Goal: Information Seeking & Learning: Learn about a topic

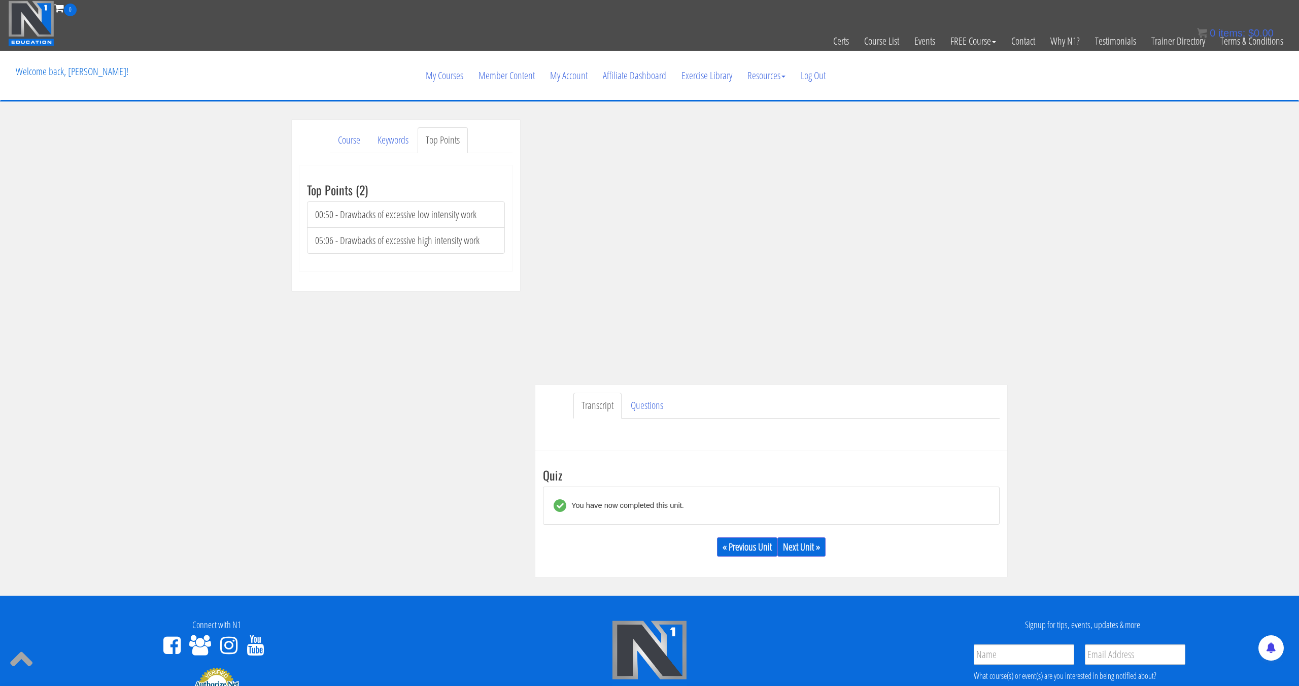
click at [1145, 161] on div "Course Keywords Top Points Course Progress Biomechanics Continued Education 0% …" at bounding box center [649, 349] width 1299 height 458
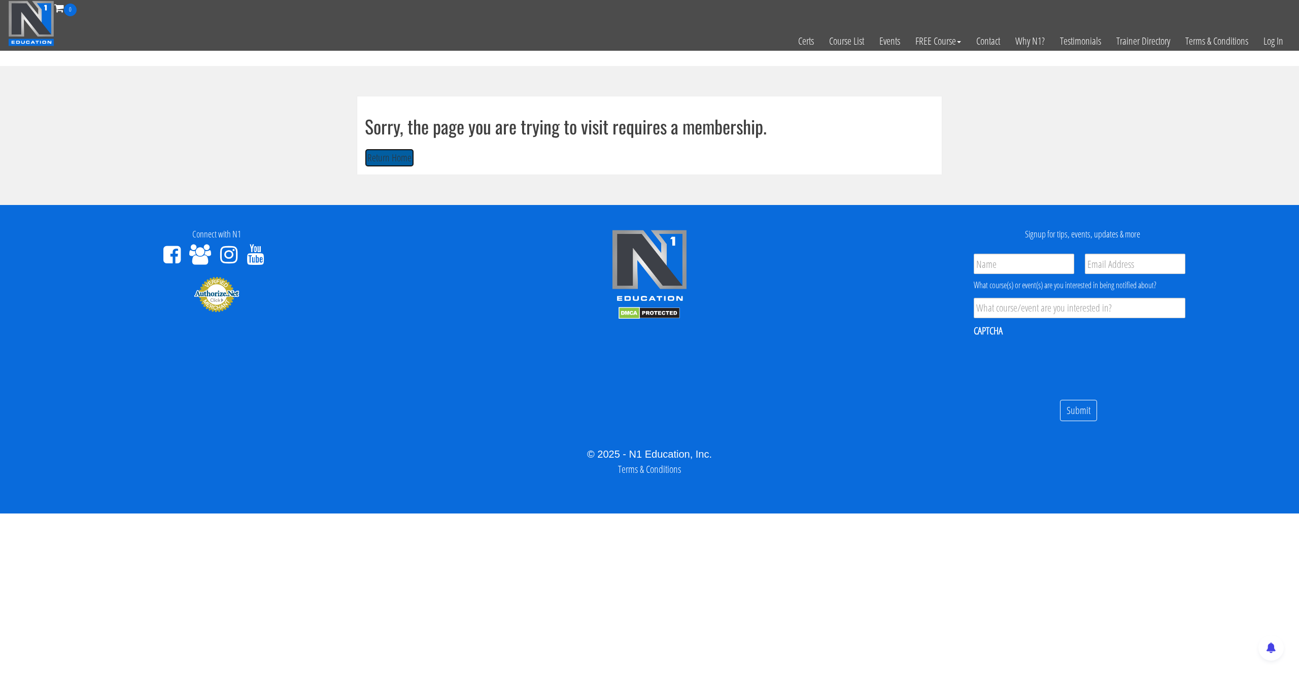
click at [403, 159] on button "Return Home" at bounding box center [389, 158] width 49 height 19
click at [1279, 53] on link "Log In" at bounding box center [1273, 41] width 35 height 50
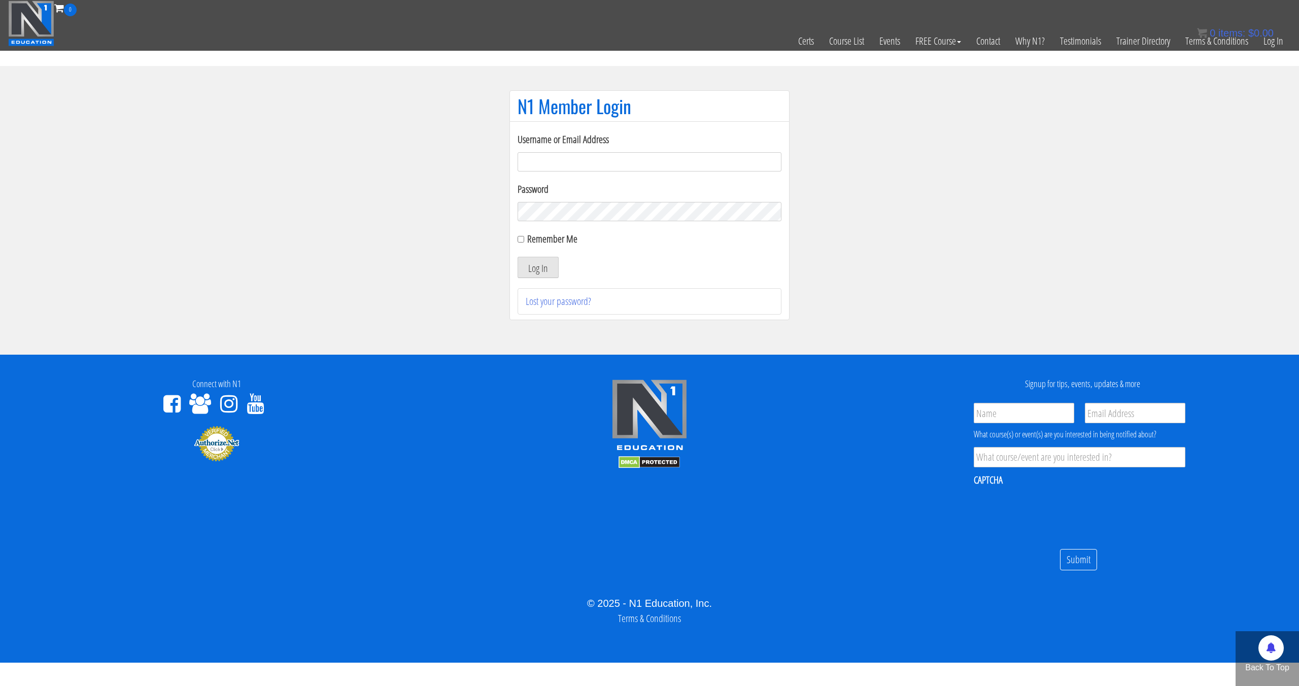
type input "pinedaa24@gmail.com"
click at [518, 257] on button "Log In" at bounding box center [538, 267] width 41 height 21
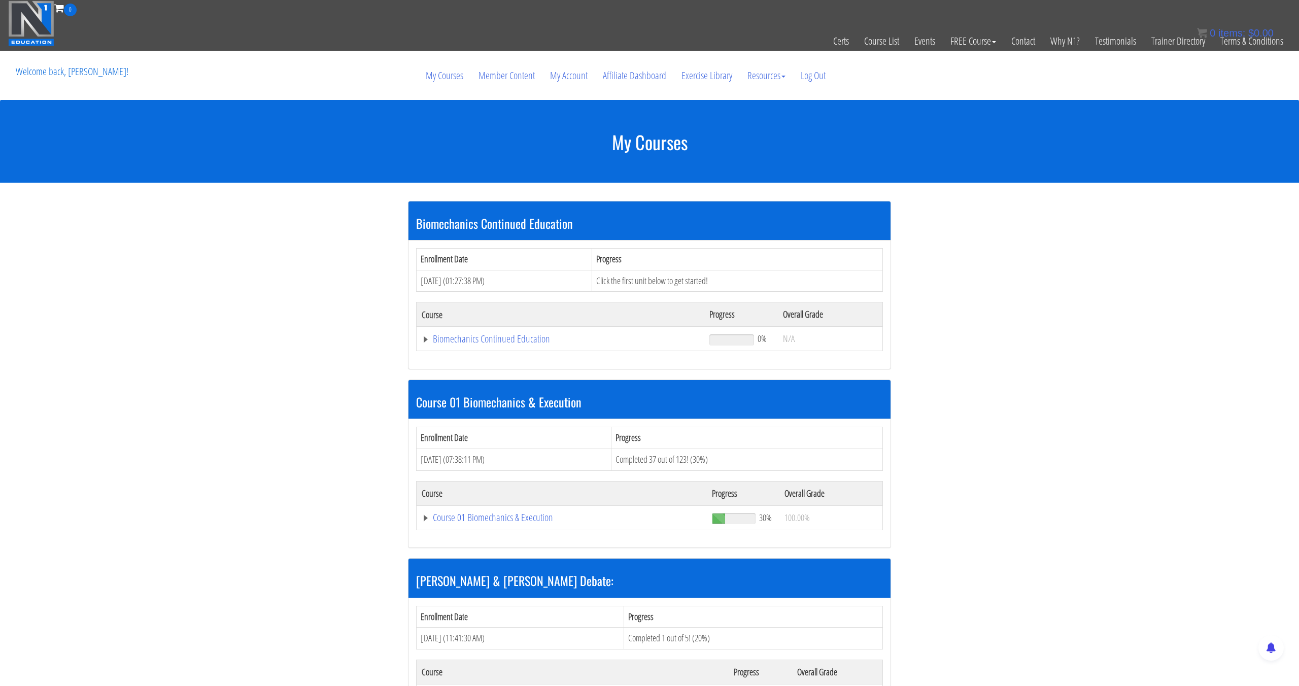
scroll to position [1, 0]
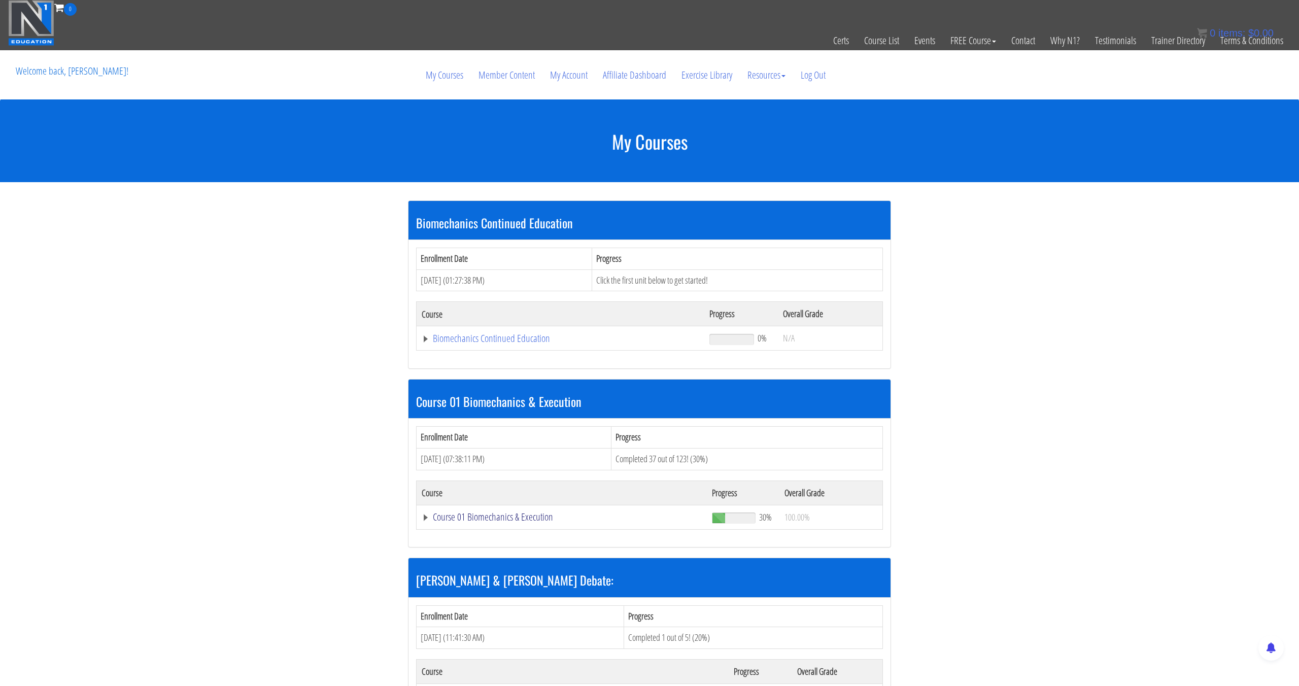
click at [483, 521] on link "Course 01 Biomechanics & Execution" at bounding box center [562, 517] width 280 height 10
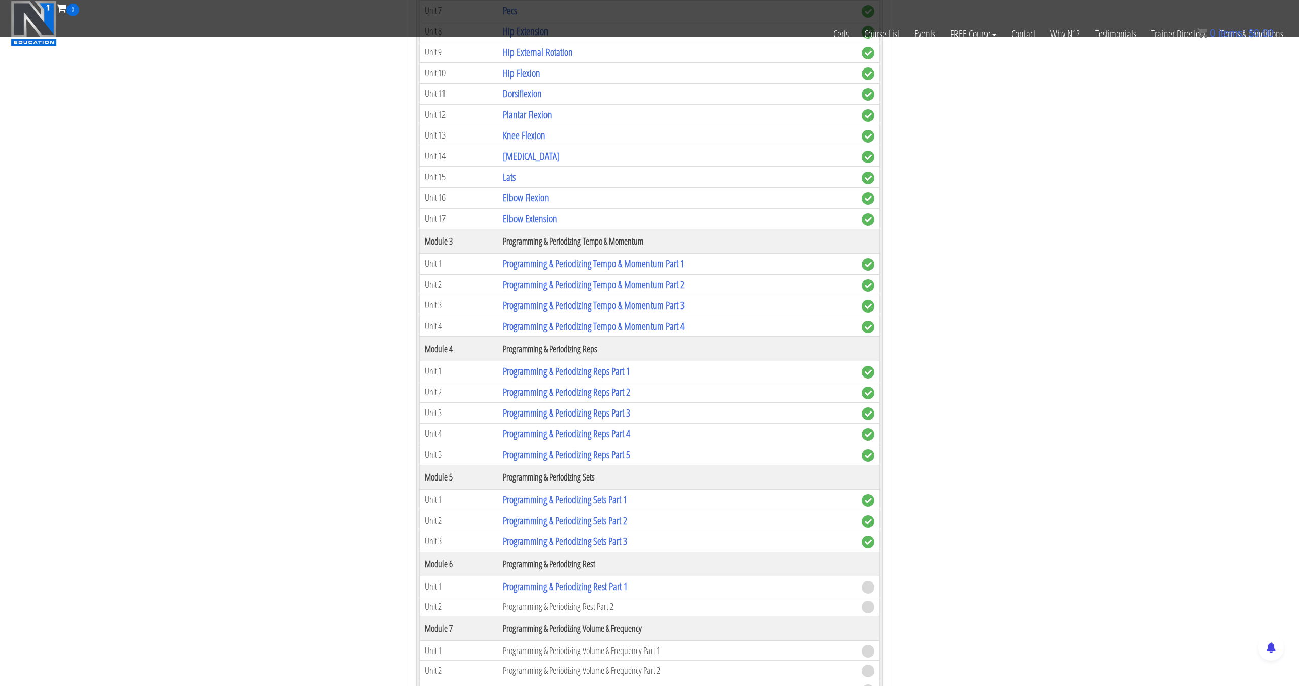
scroll to position [877, 0]
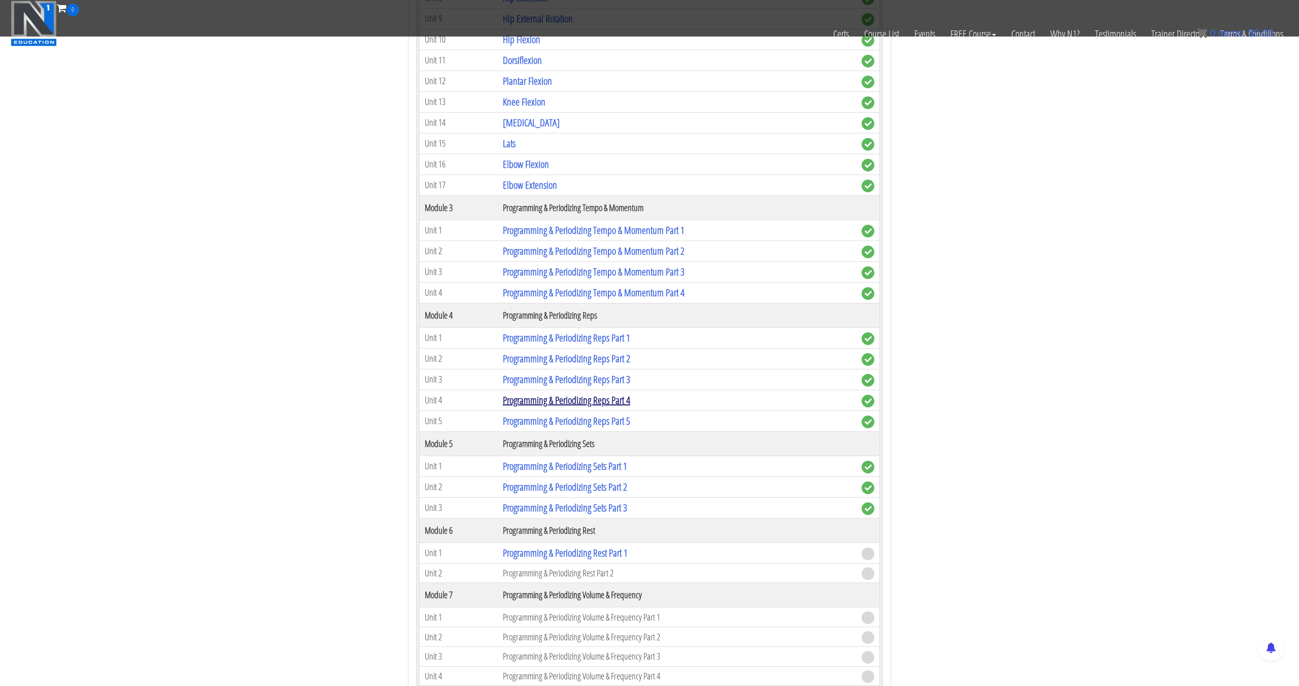
click at [614, 403] on link "Programming & Periodizing Reps Part 4" at bounding box center [566, 400] width 127 height 14
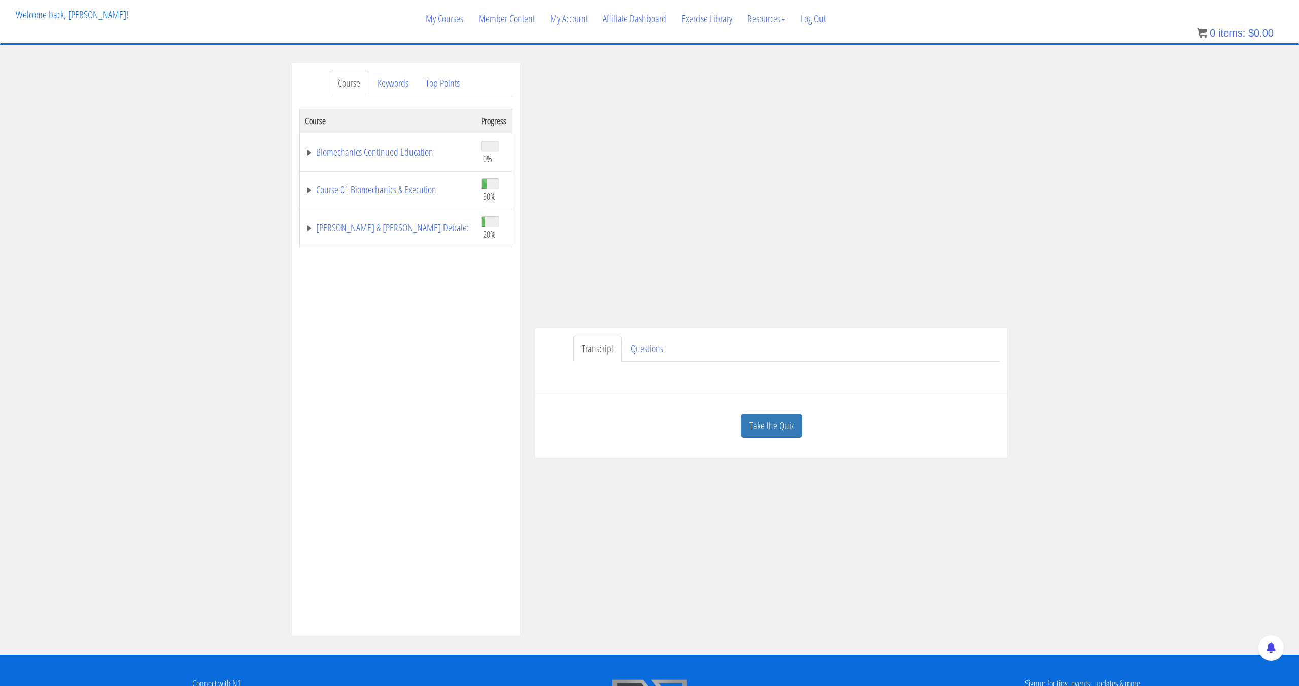
scroll to position [58, 0]
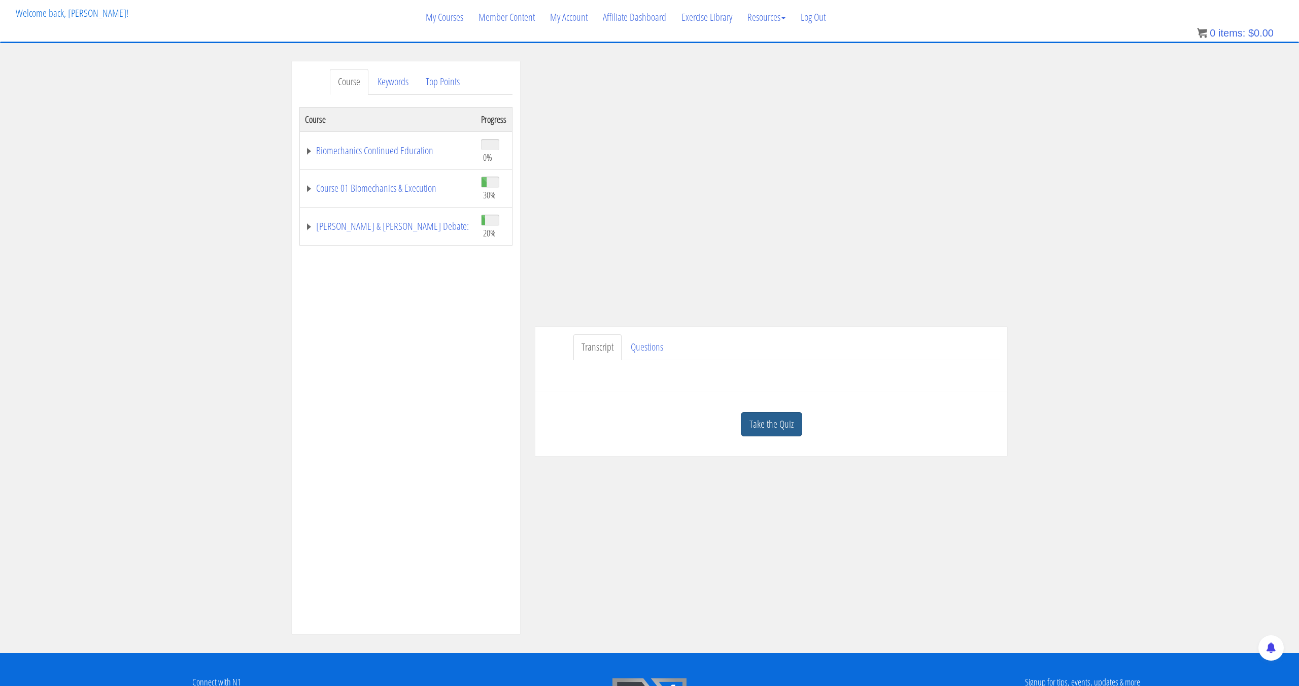
click at [790, 430] on link "Take the Quiz" at bounding box center [771, 424] width 61 height 25
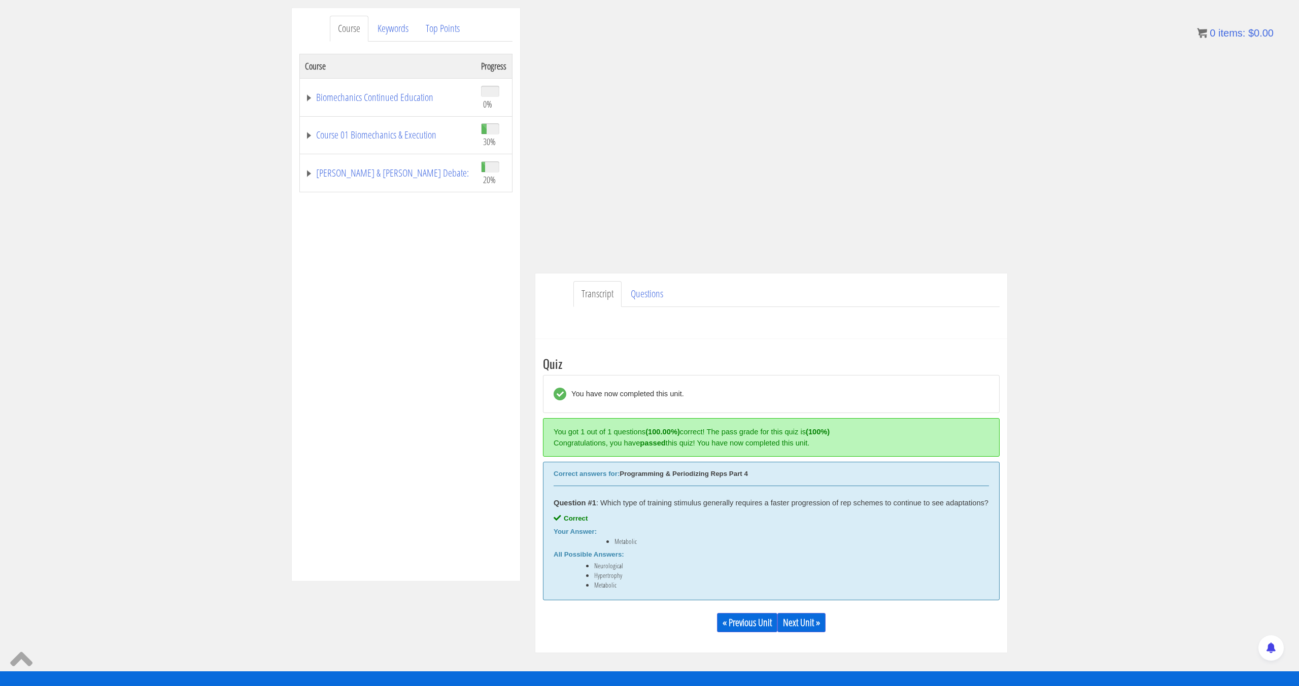
scroll to position [113, 0]
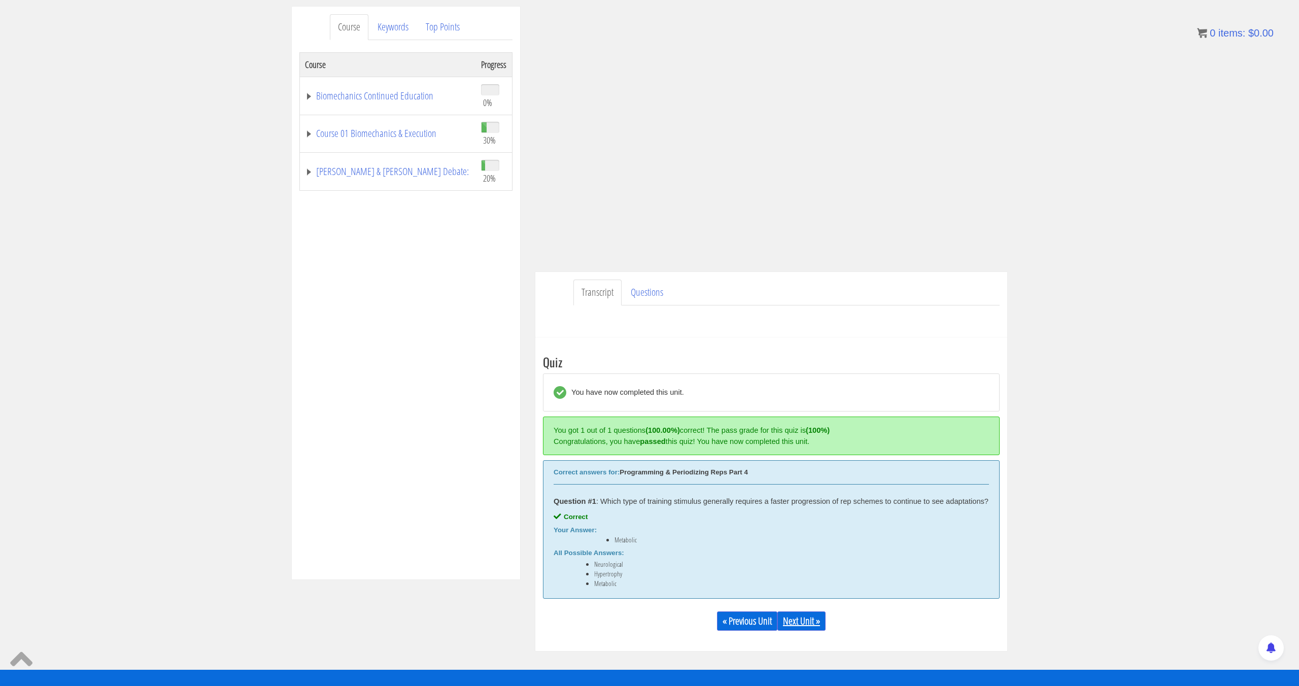
click at [790, 629] on link "Next Unit »" at bounding box center [802, 621] width 48 height 19
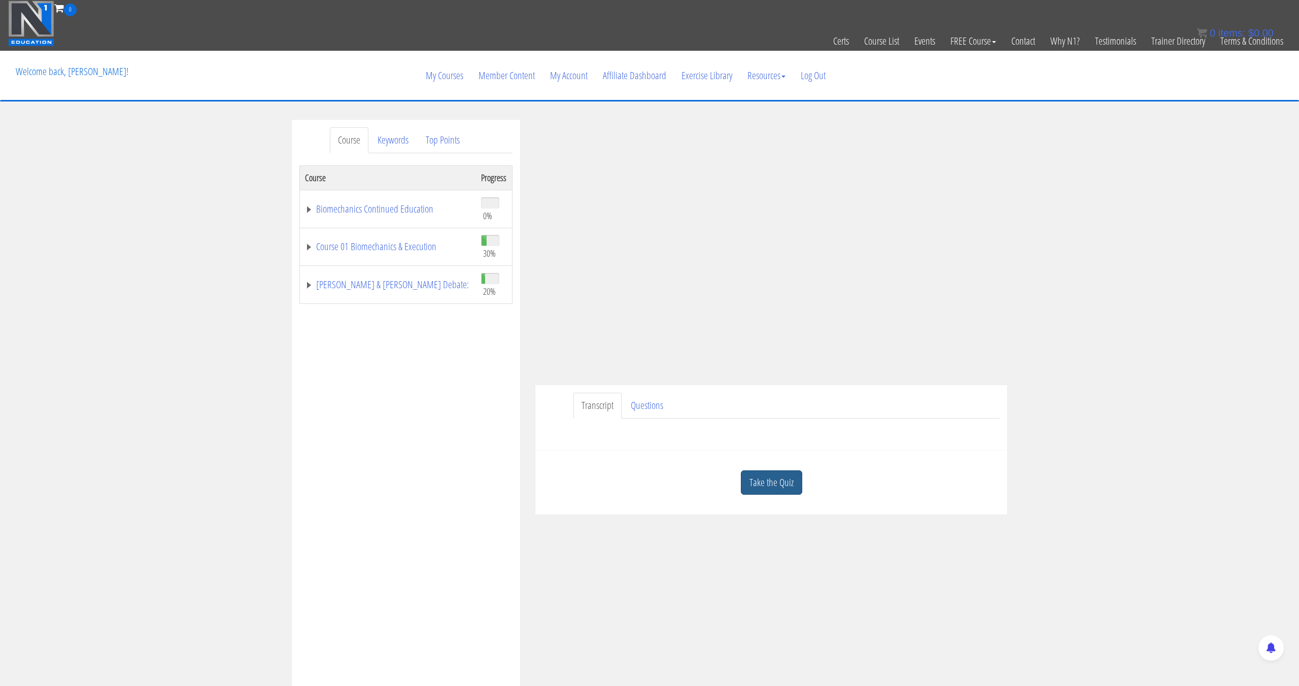
click at [791, 478] on link "Take the Quiz" at bounding box center [771, 483] width 61 height 25
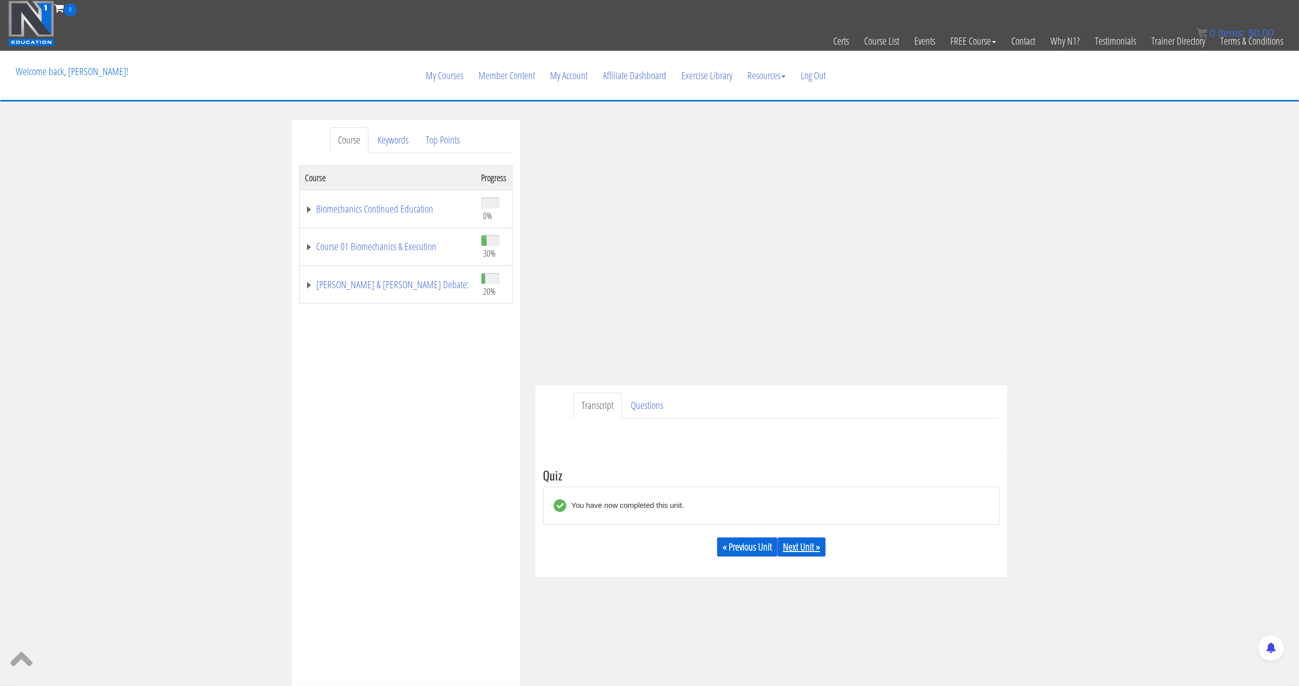
click at [792, 541] on link "Next Unit »" at bounding box center [802, 547] width 48 height 19
